Goal: Task Accomplishment & Management: Use online tool/utility

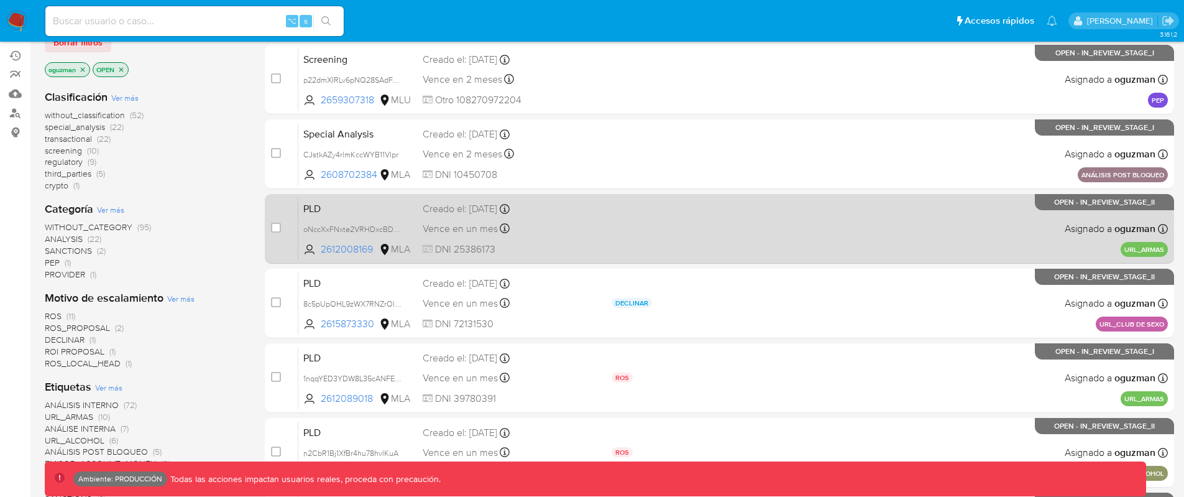
scroll to position [155, 0]
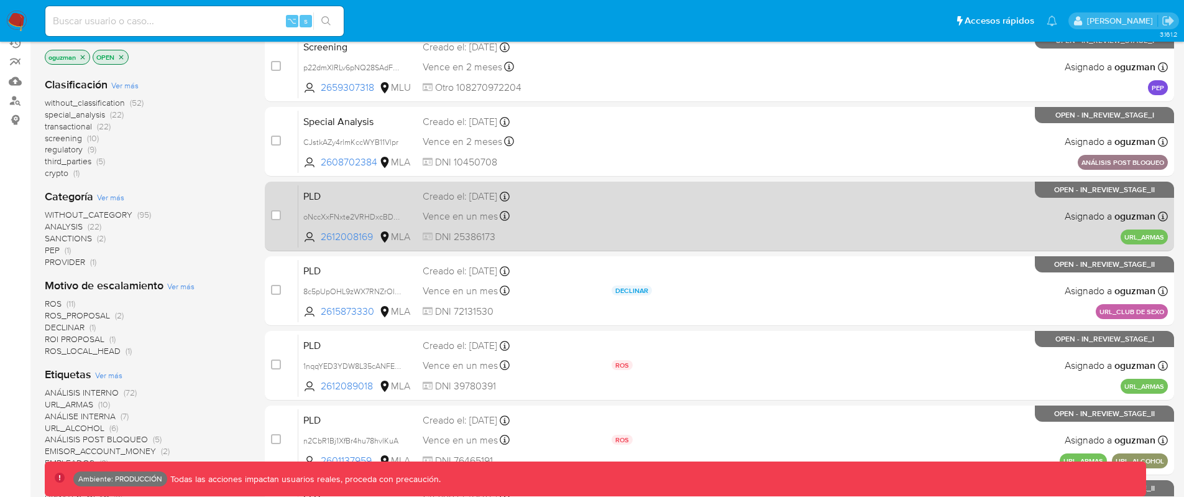
click at [702, 238] on div "PLD oNccXxFNxte2VRHDxcBDnMUT 2612008169 MLA Creado el: 08/08/2025 Creado el: 08…" at bounding box center [733, 216] width 870 height 63
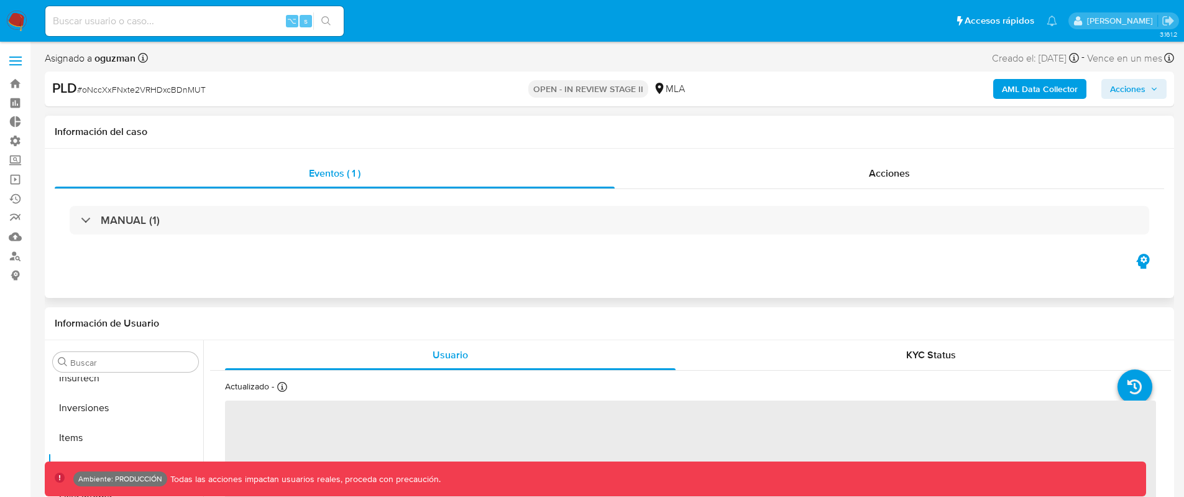
scroll to position [645, 0]
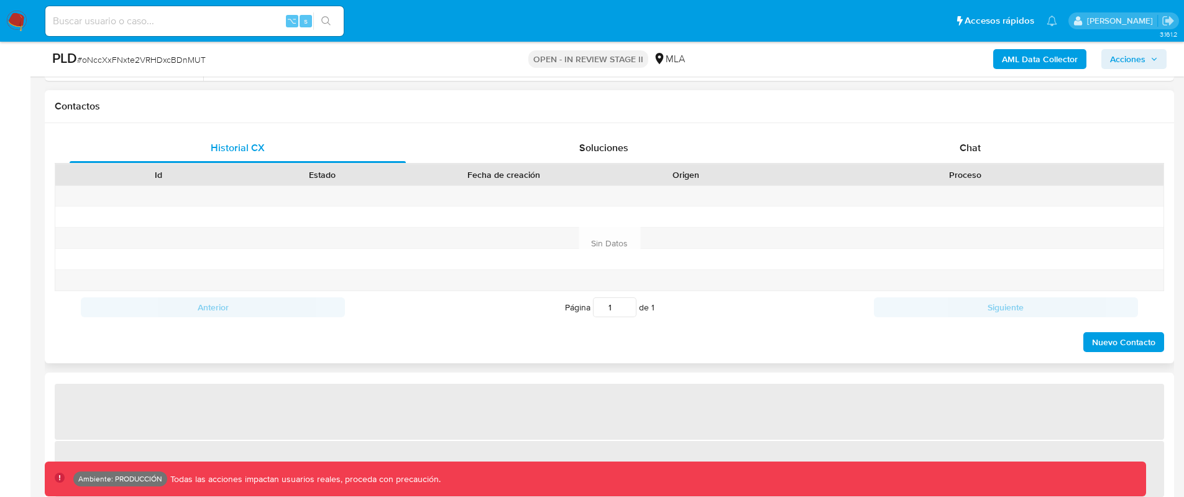
select select "10"
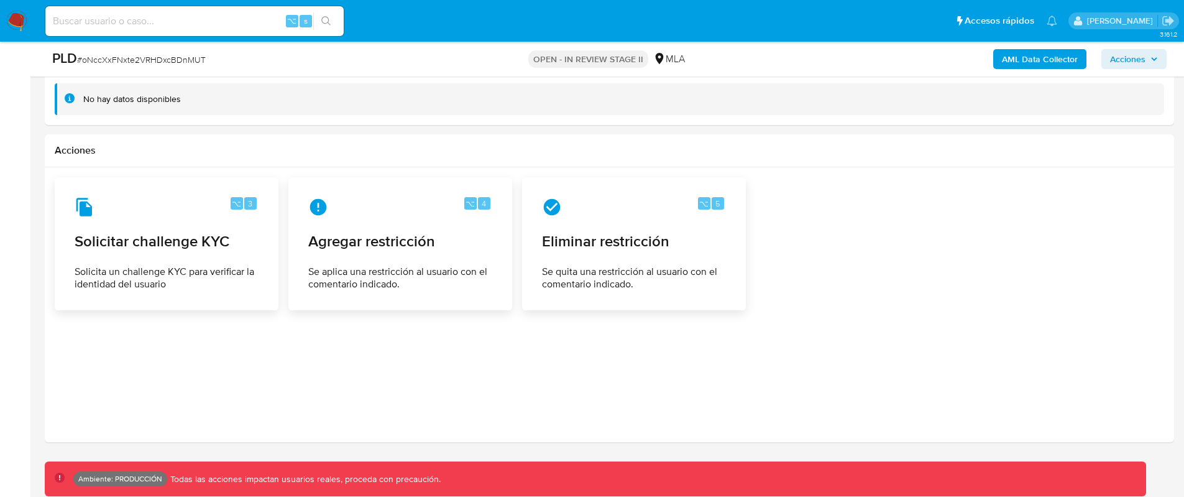
scroll to position [1468, 0]
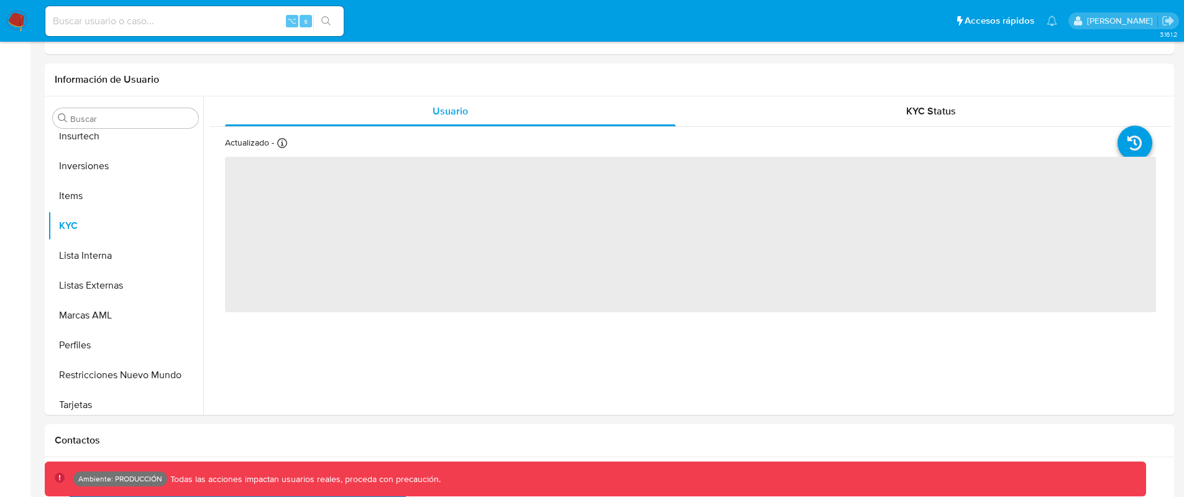
scroll to position [645, 0]
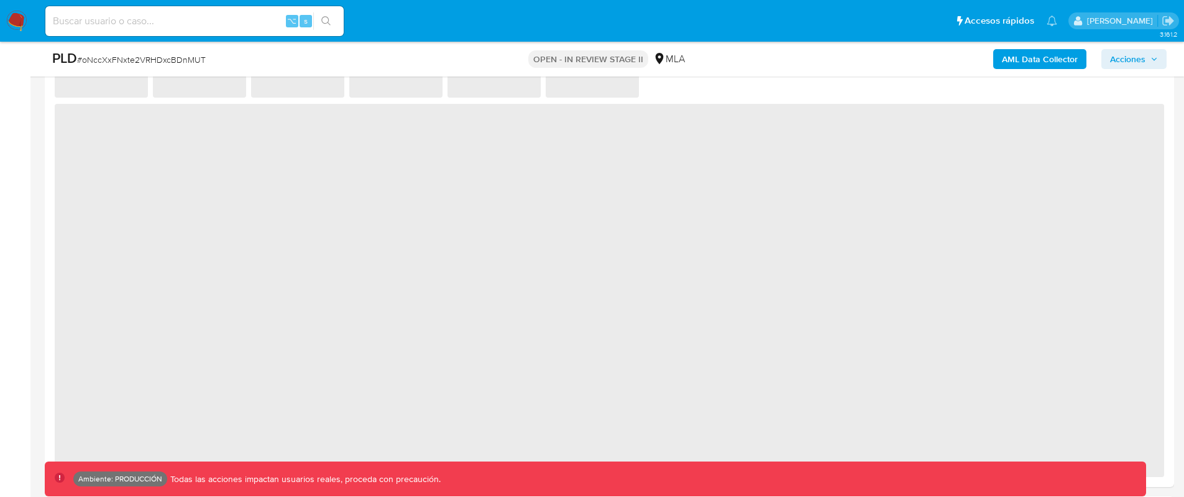
select select "10"
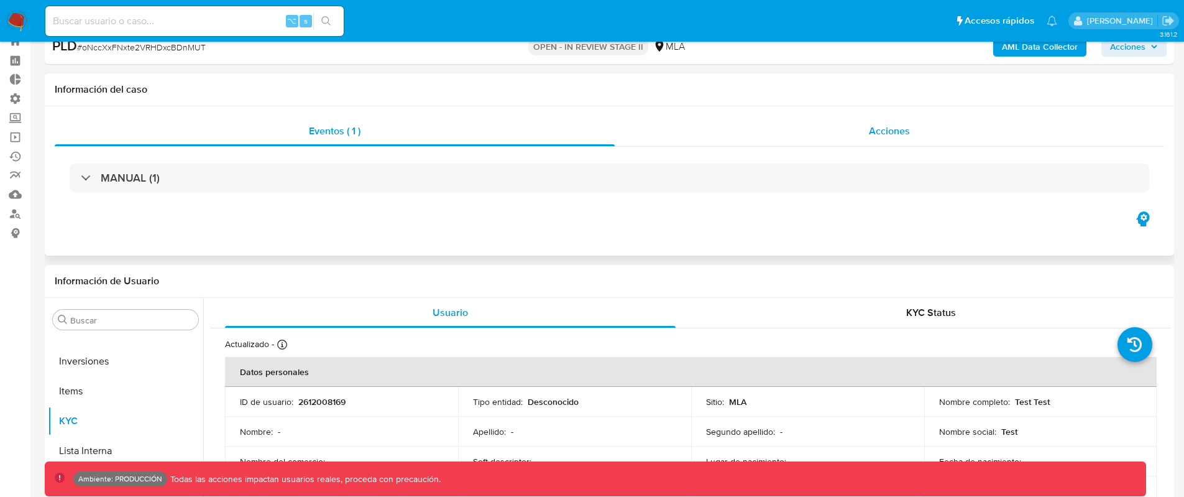
scroll to position [0, 0]
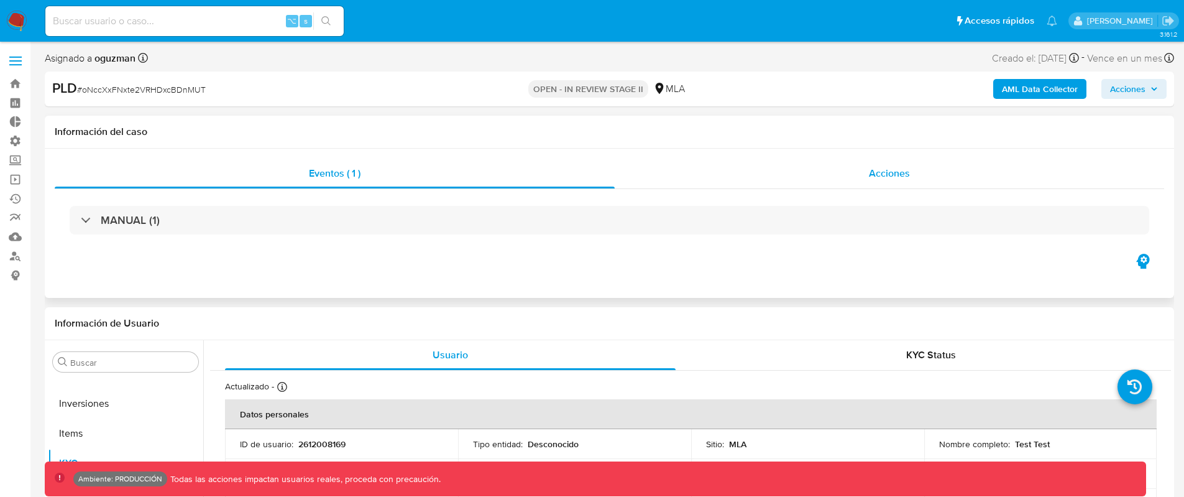
click at [883, 168] on span "Acciones" at bounding box center [889, 173] width 41 height 14
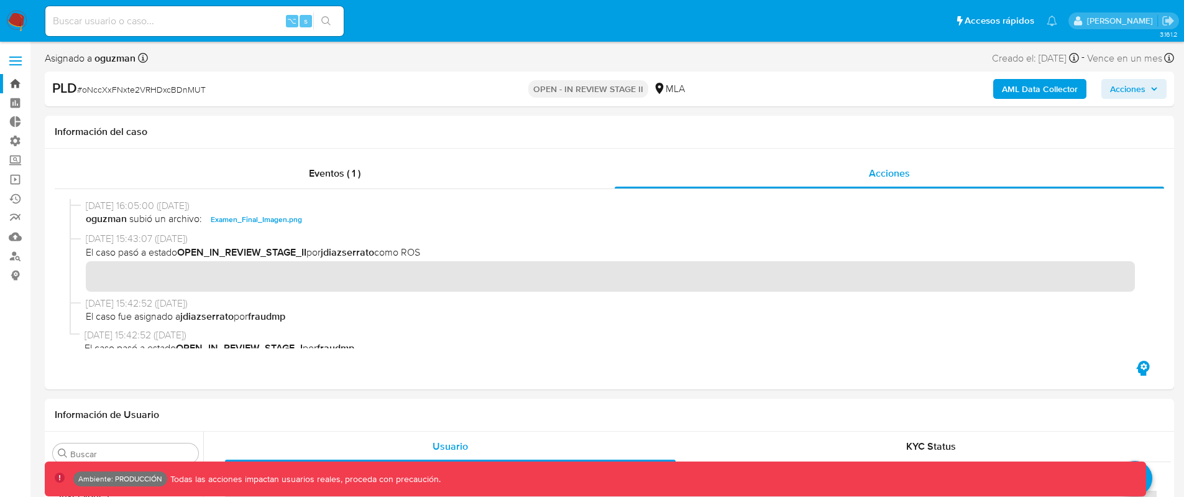
click at [11, 81] on link "Bandeja" at bounding box center [74, 83] width 148 height 19
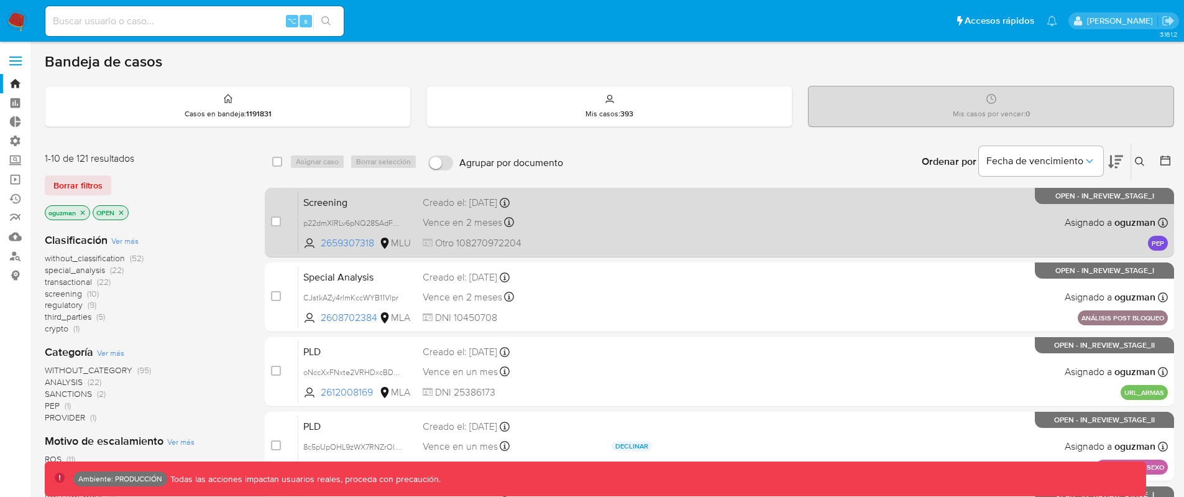
click at [651, 232] on div "Screening p22dmXIRLv6pNQ28SAdFajOu 2659307318 MLU Creado el: 29/08/2025 Creado …" at bounding box center [733, 222] width 870 height 63
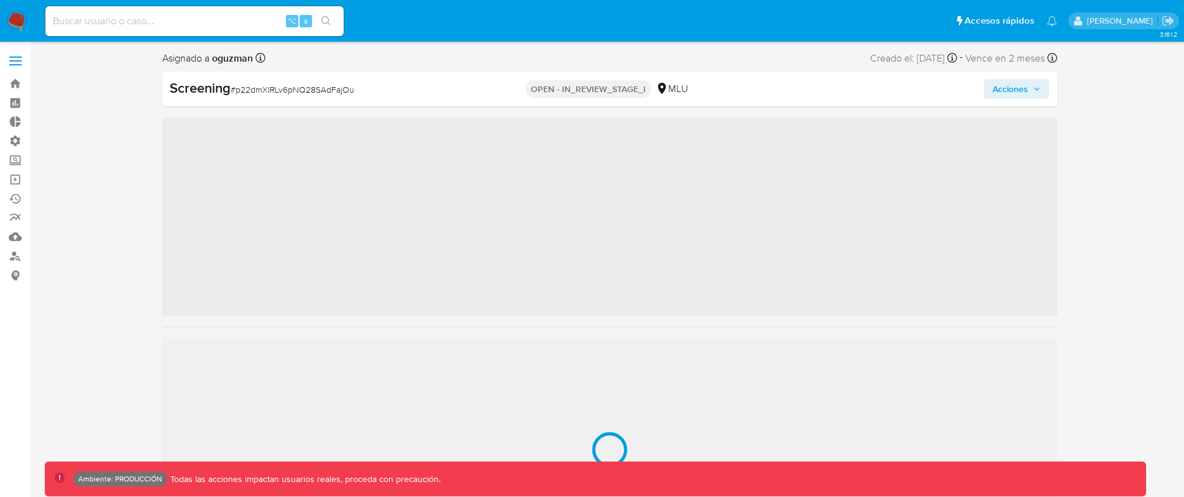
scroll to position [615, 0]
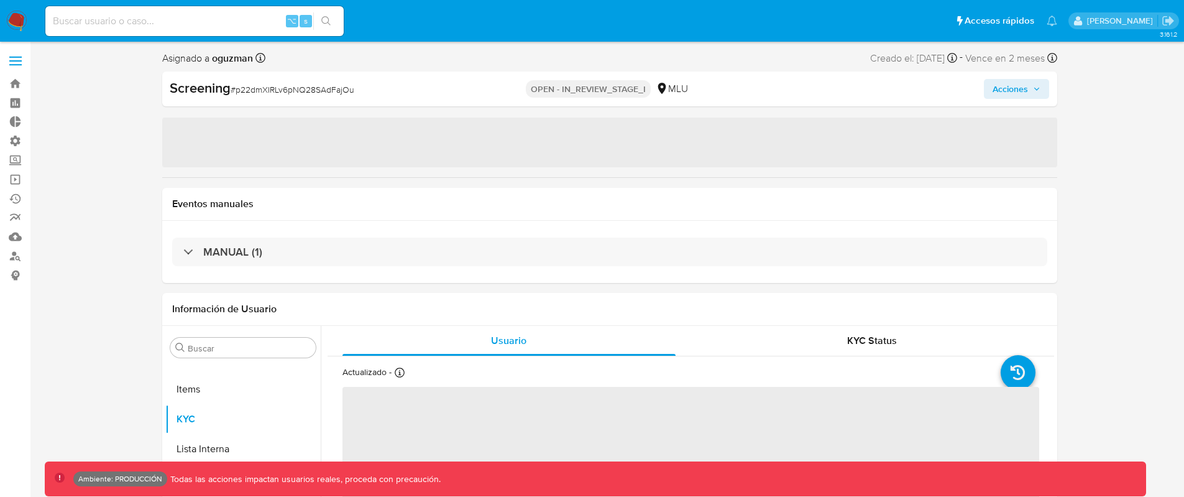
select select "10"
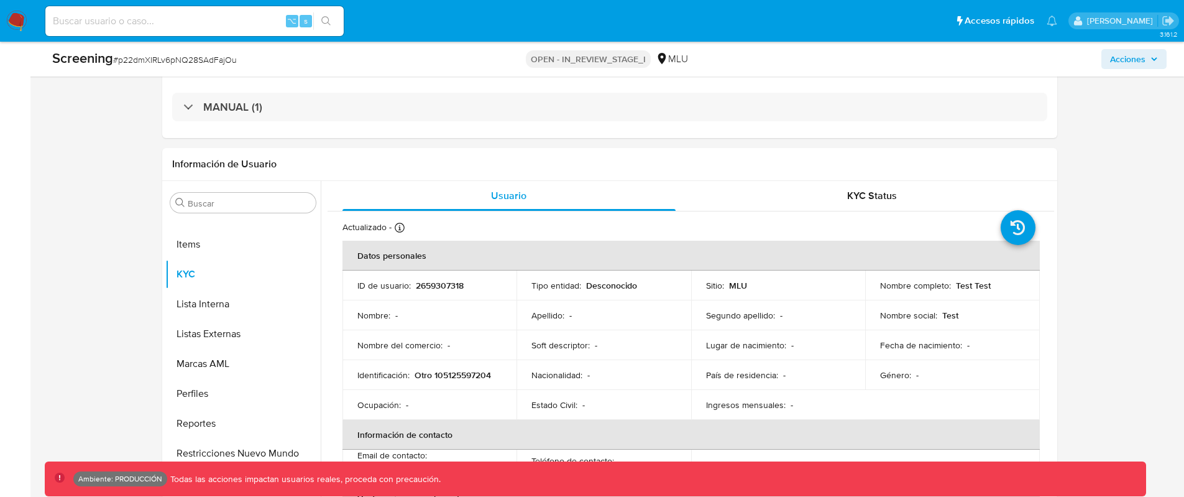
scroll to position [0, 0]
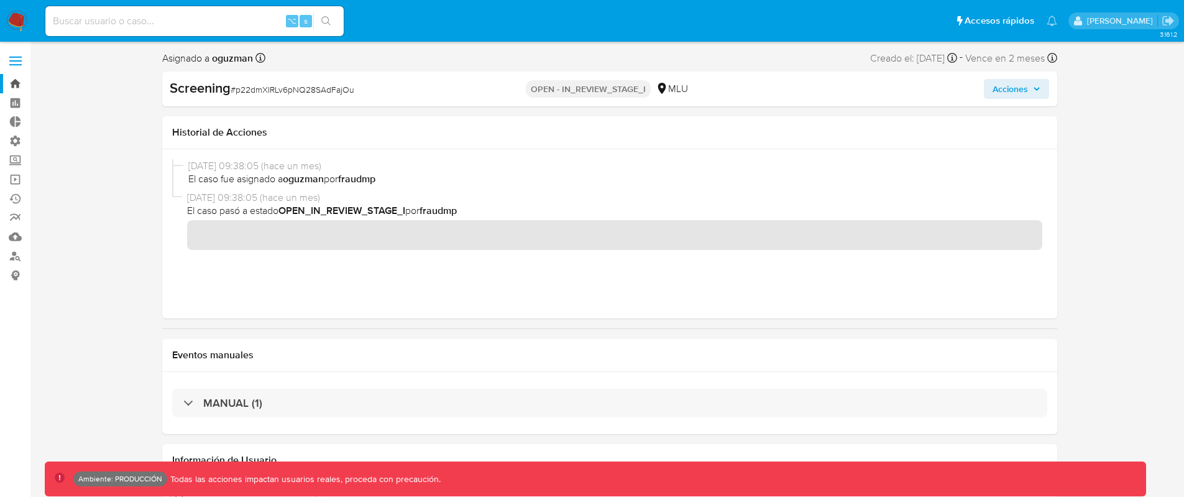
click at [19, 86] on link "Bandeja" at bounding box center [74, 83] width 148 height 19
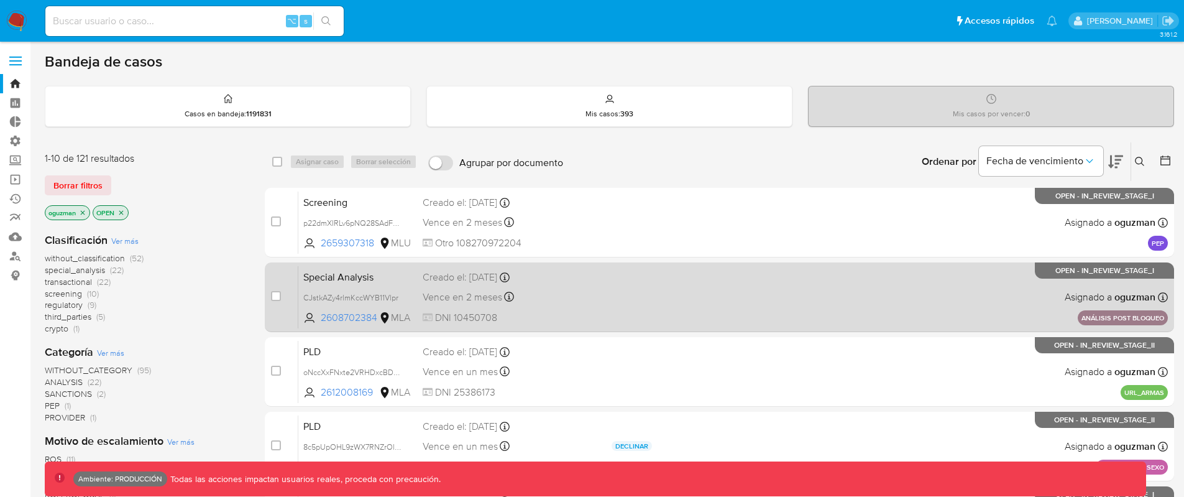
click at [708, 312] on div "Special Analysis CJstkAZy4rlmKccWYB11Vlpr 2608702384 MLA Creado el: 27/08/2025 …" at bounding box center [733, 296] width 870 height 63
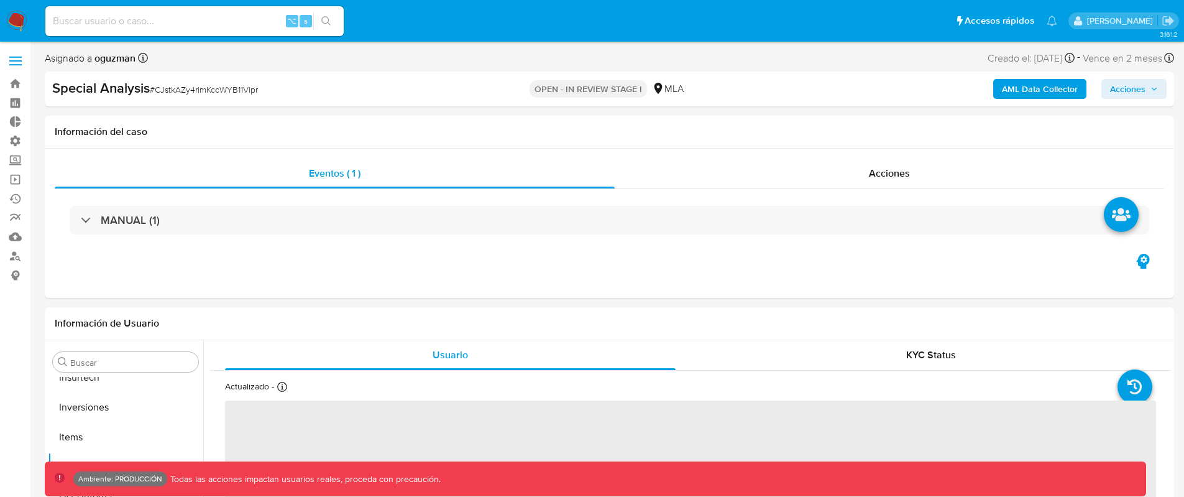
scroll to position [645, 0]
click at [874, 184] on div "Acciones" at bounding box center [889, 173] width 549 height 30
select select "10"
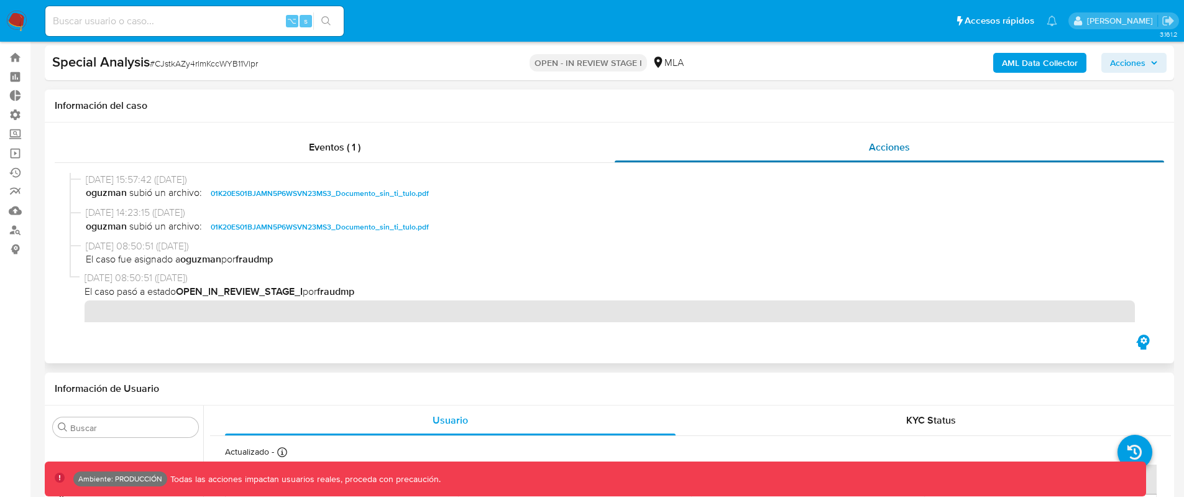
scroll to position [0, 0]
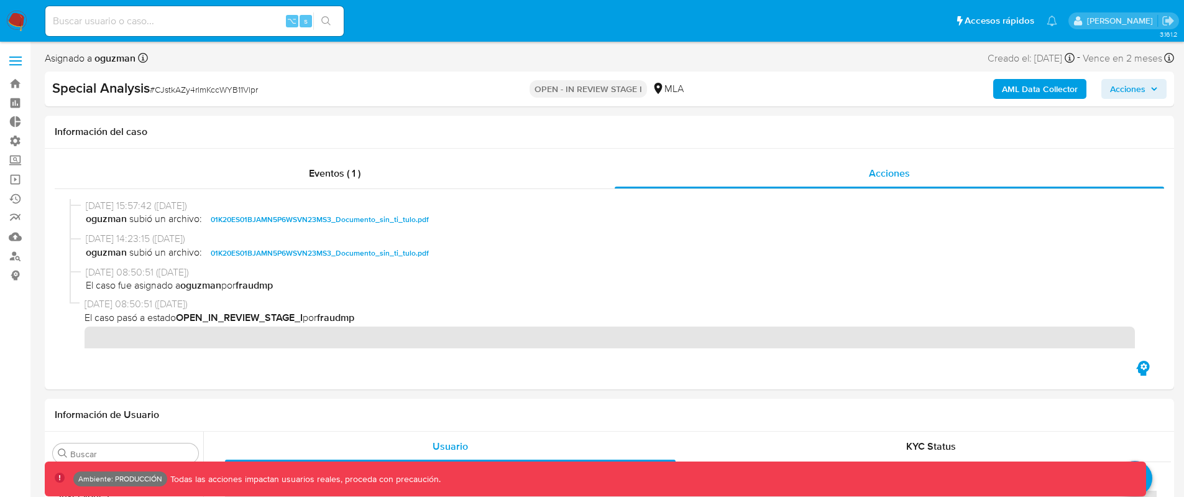
click at [1124, 90] on span "Acciones" at bounding box center [1127, 89] width 35 height 20
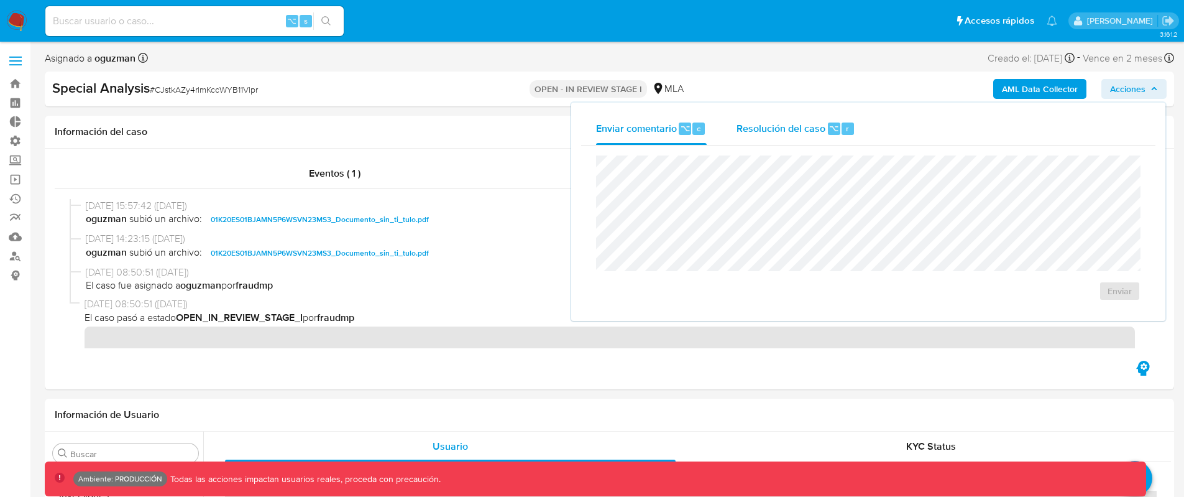
click at [842, 115] on div "Resolución del caso ⌥ r" at bounding box center [796, 128] width 119 height 32
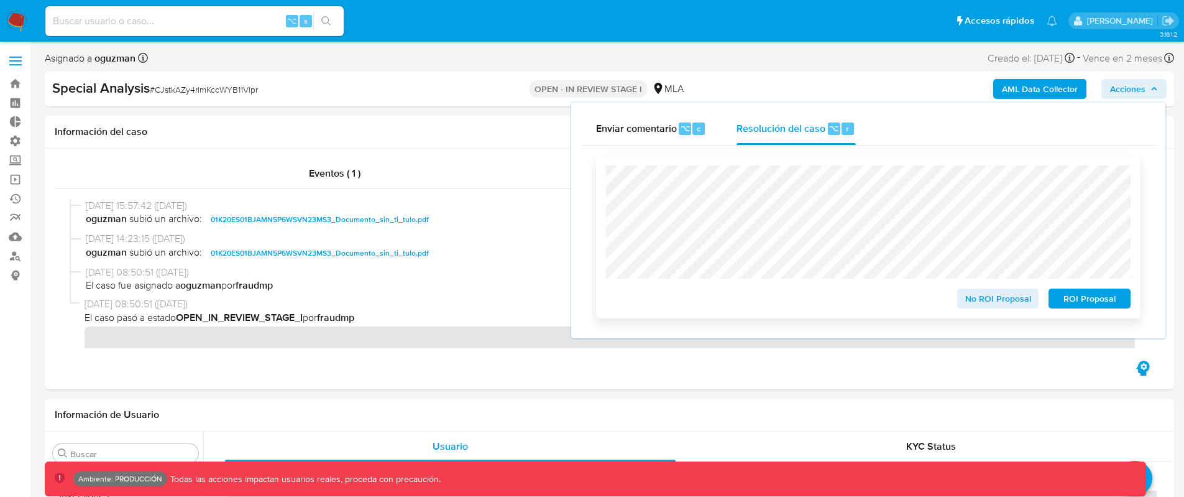
click at [1095, 306] on span "ROI Proposal" at bounding box center [1089, 298] width 65 height 17
